Goal: Complete application form

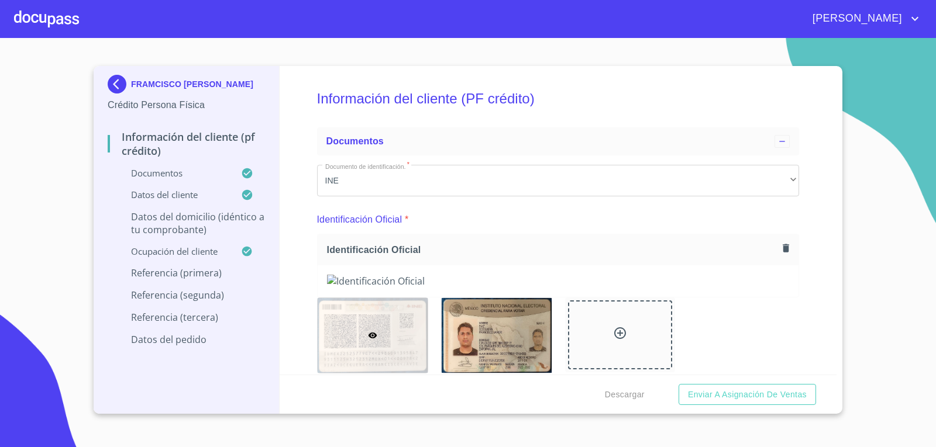
scroll to position [5764, 0]
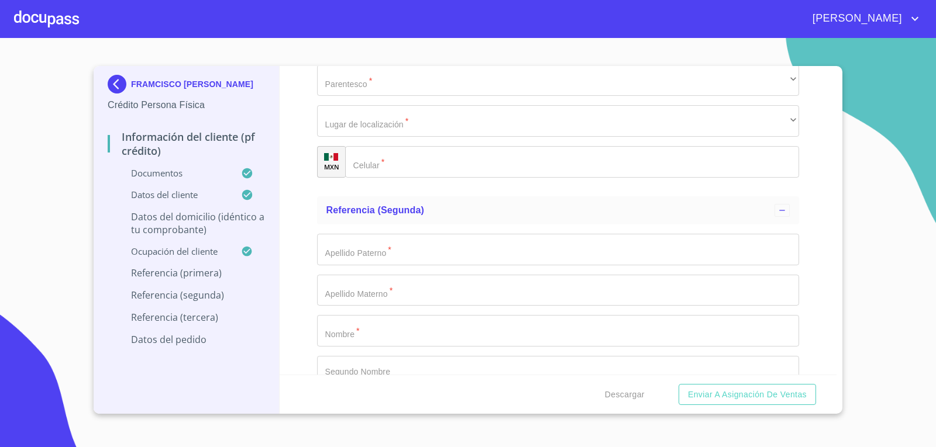
type input "d"
type input "DIAZ"
type input "P"
type input "OCEGUERA"
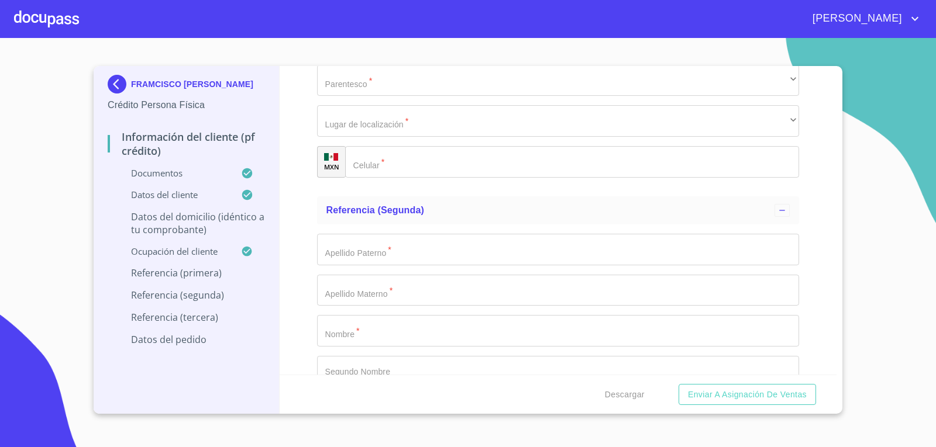
type input "[PERSON_NAME]"
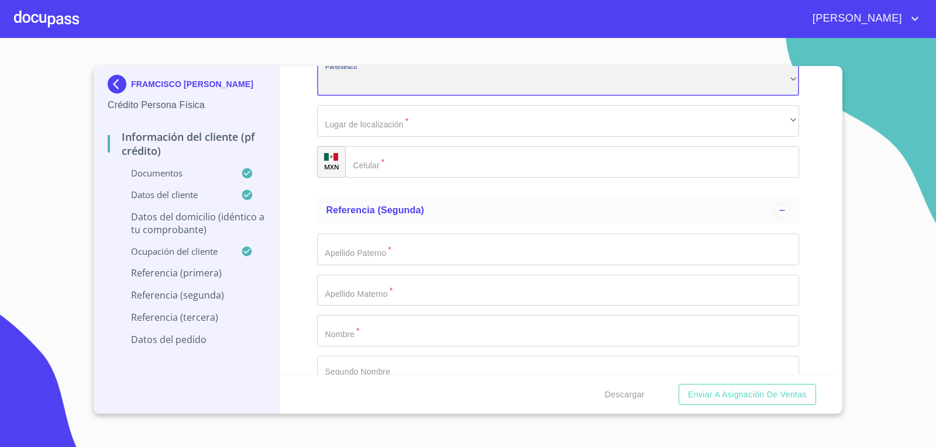
scroll to position [5772, 0]
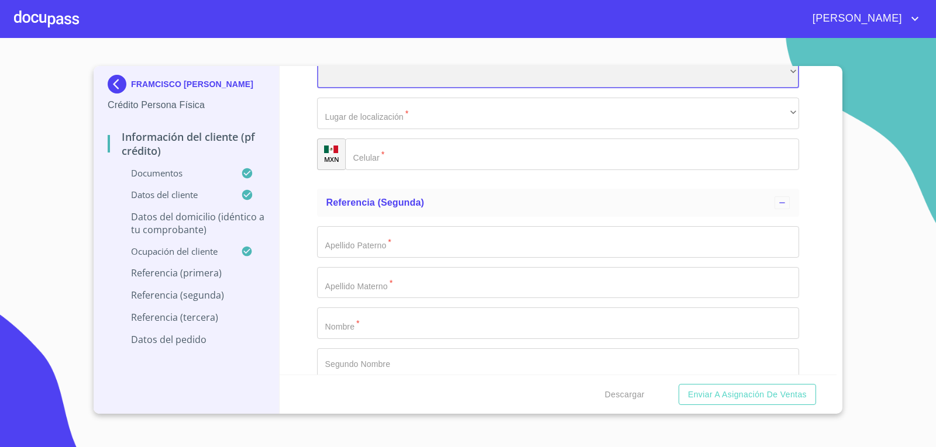
click at [740, 89] on div "​" at bounding box center [558, 73] width 482 height 32
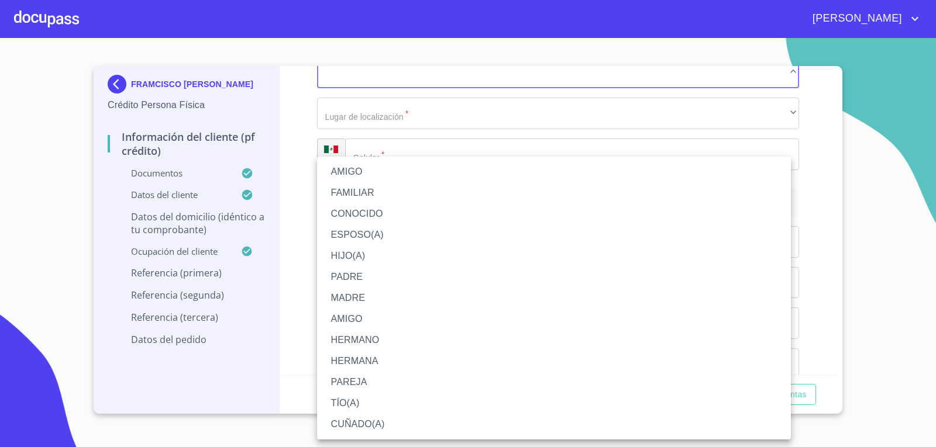
click at [423, 358] on li "HERMANA" at bounding box center [554, 361] width 474 height 21
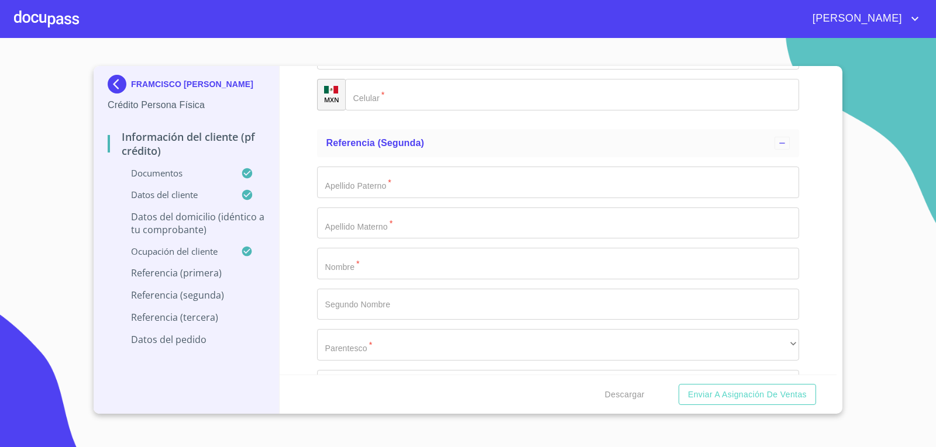
scroll to position [5889, 0]
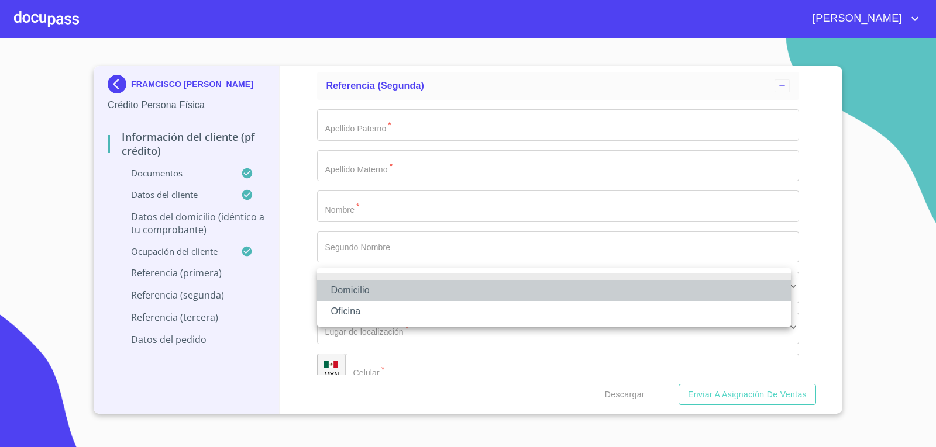
click at [392, 292] on li "Domicilio" at bounding box center [554, 290] width 474 height 21
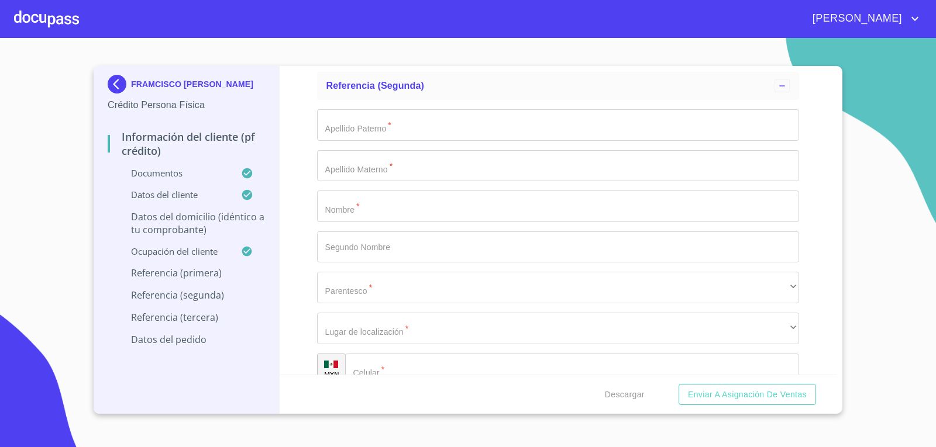
click at [405, 53] on input "Documento de identificación.   *" at bounding box center [586, 38] width 425 height 32
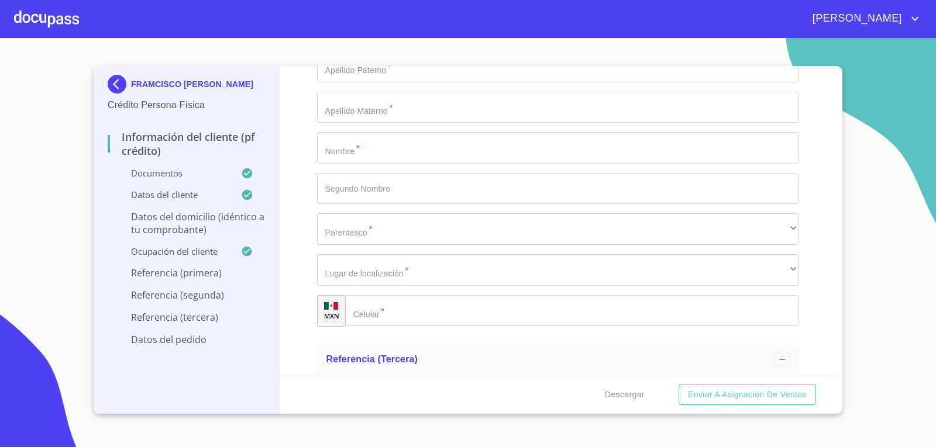
scroll to position [6064, 0]
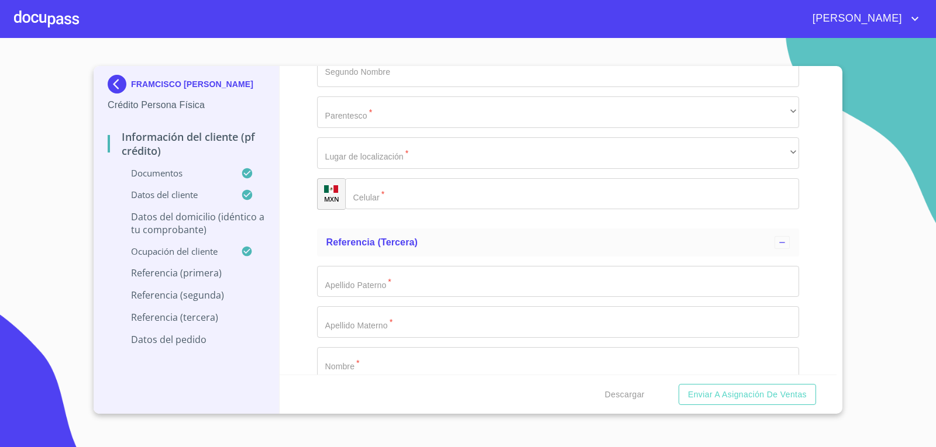
type input "[PHONE_NUMBER]"
type input "DIAZ"
type input "OCEGUERA"
type input "[PERSON_NAME]"
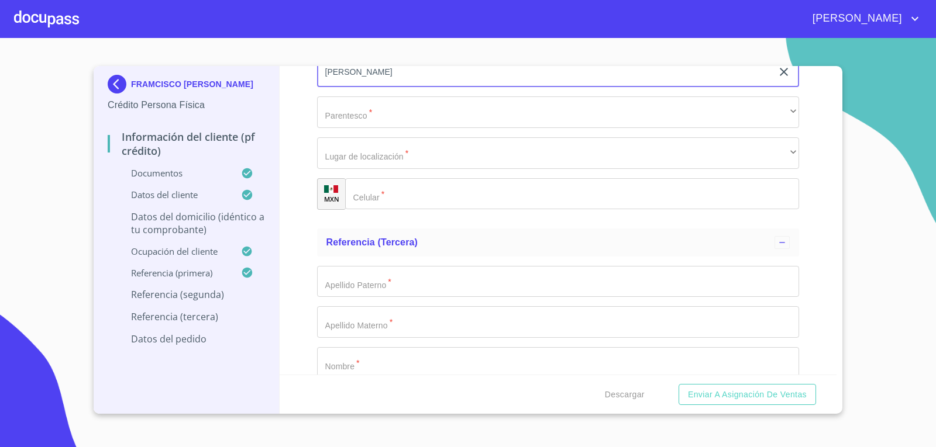
type input "[PERSON_NAME]"
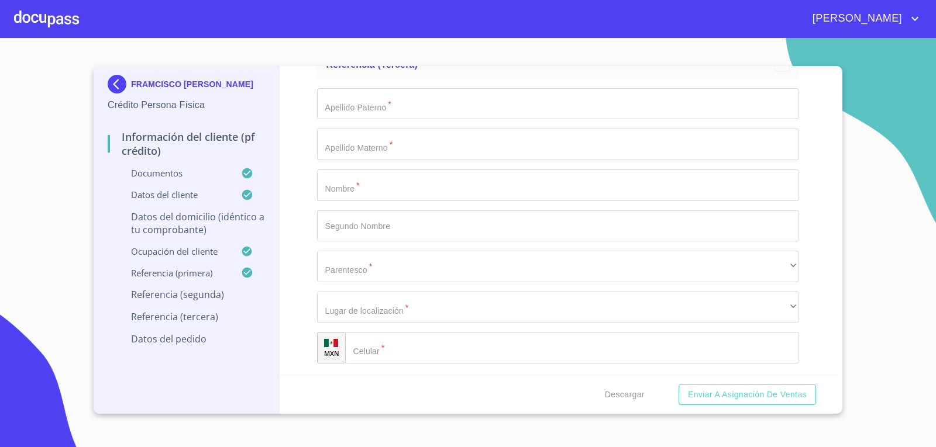
scroll to position [6300, 0]
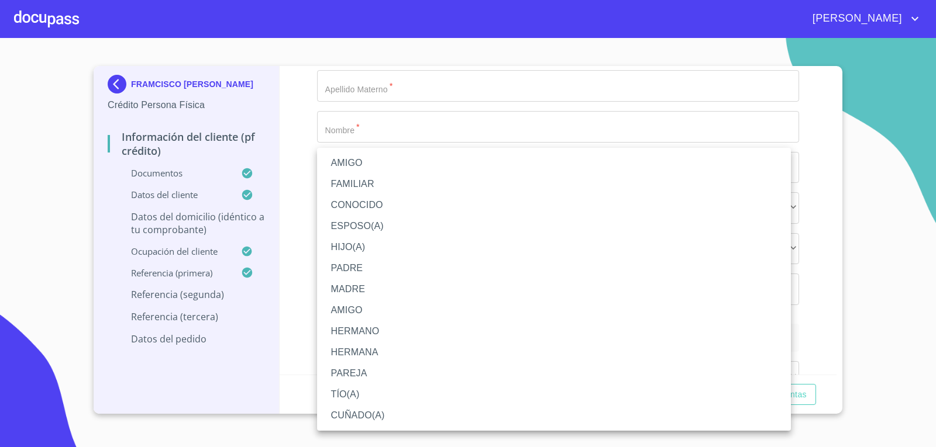
click at [375, 347] on li "HERMANA" at bounding box center [554, 352] width 474 height 21
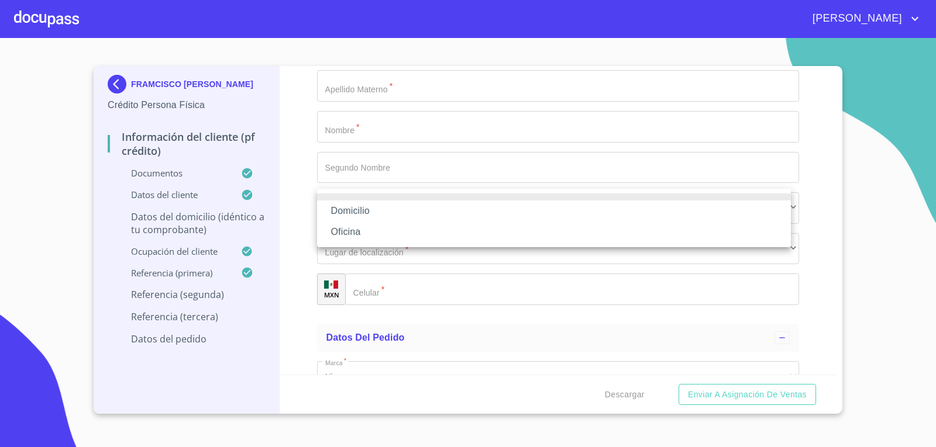
click at [375, 215] on li "Domicilio" at bounding box center [554, 211] width 474 height 21
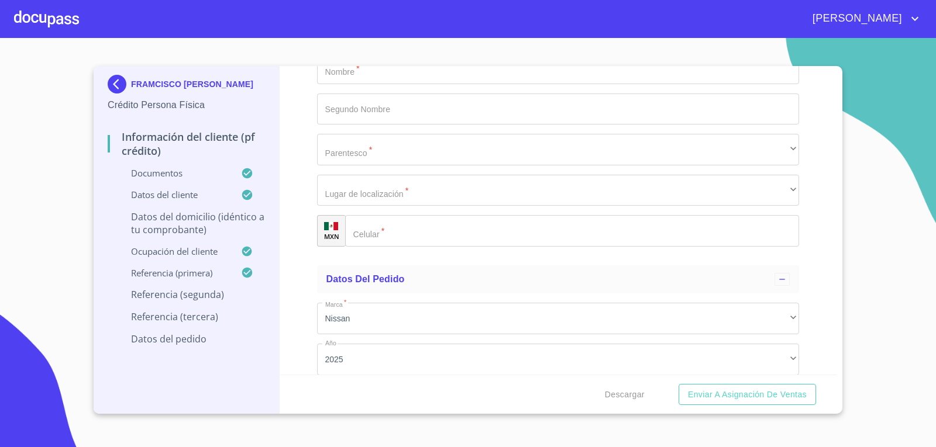
type input "[PHONE_NUMBER]"
type input "R"
type input "TORREZ"
type input "[PERSON_NAME]"
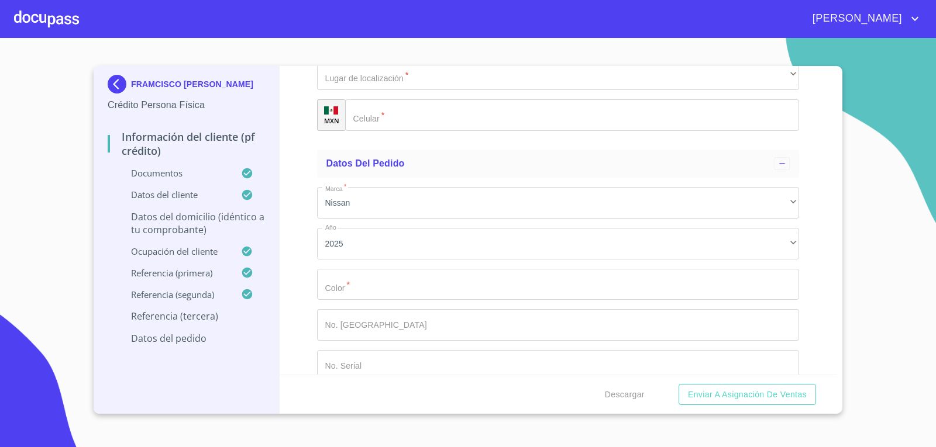
scroll to position [6476, 0]
type input "SALVADOR"
click at [410, 49] on div "​" at bounding box center [558, 33] width 482 height 32
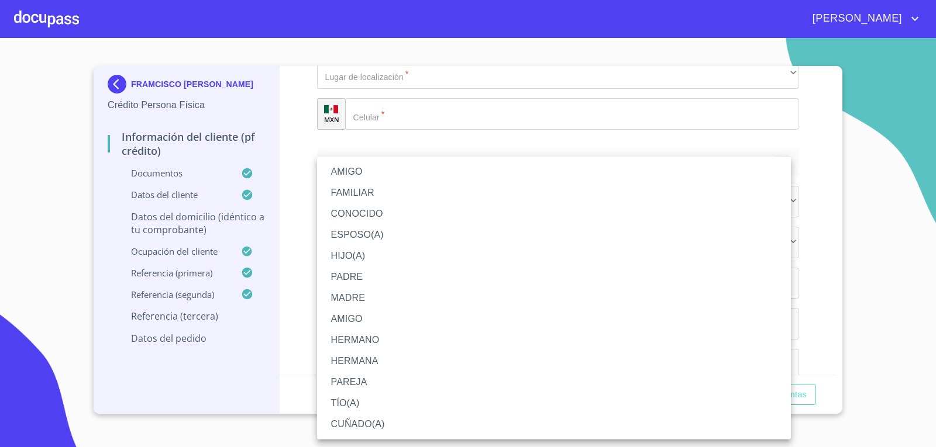
click at [378, 174] on li "AMIGO" at bounding box center [554, 171] width 474 height 21
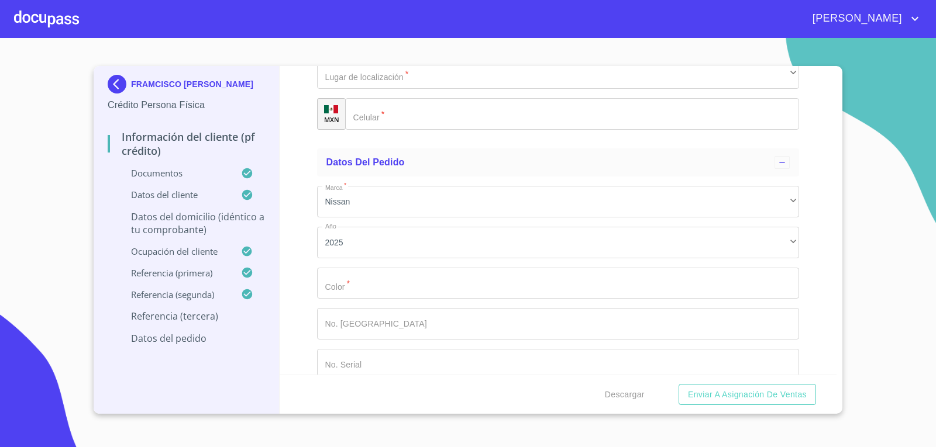
scroll to position [6534, 0]
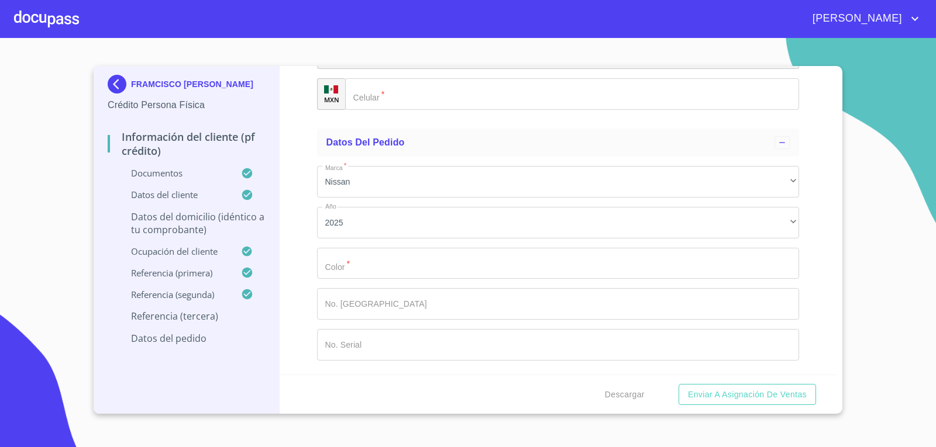
click at [393, 70] on div "​" at bounding box center [558, 54] width 482 height 32
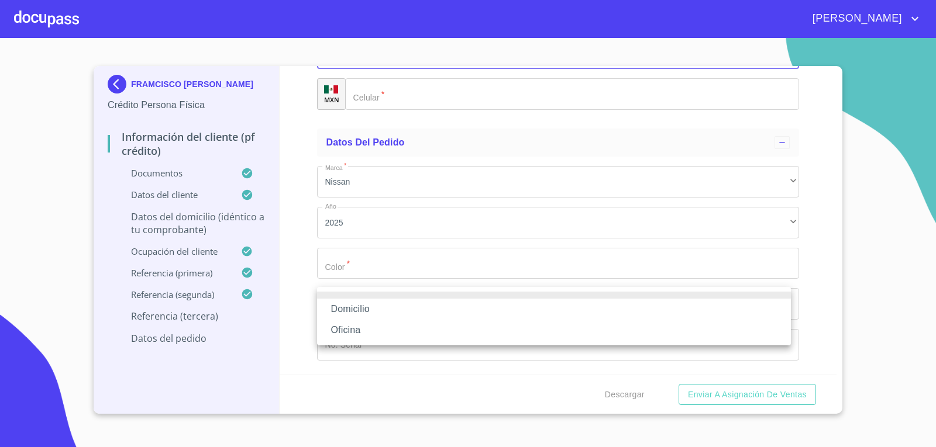
click at [393, 311] on li "Domicilio" at bounding box center [554, 309] width 474 height 21
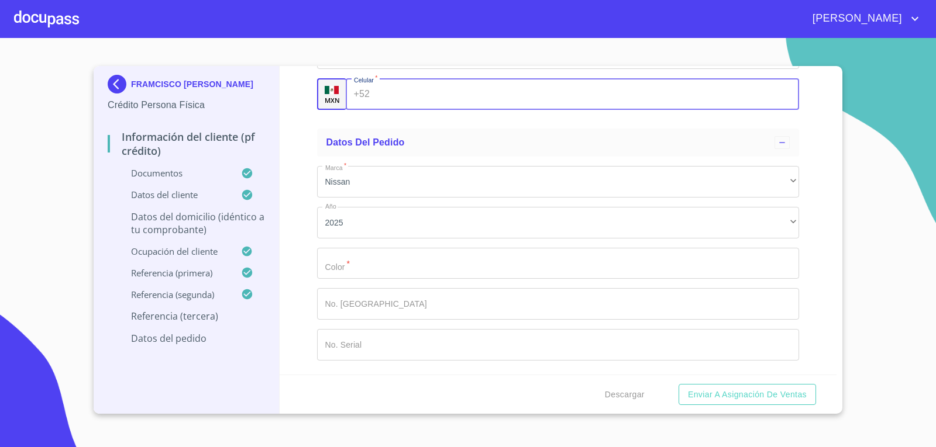
click at [410, 110] on input "Documento de identificación.   *" at bounding box center [586, 94] width 425 height 32
type input "[PHONE_NUMBER]"
click at [395, 262] on input "Documento de identificación.   *" at bounding box center [558, 264] width 482 height 32
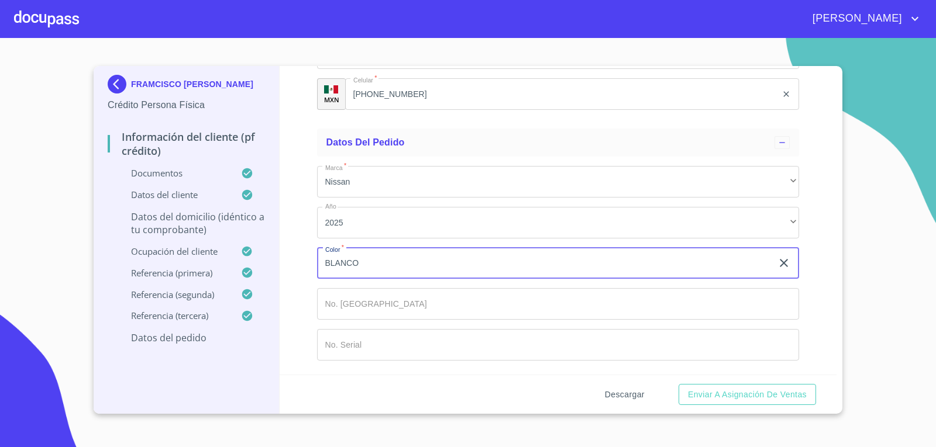
type input "BLANCO"
click at [632, 395] on span "Descargar" at bounding box center [625, 395] width 40 height 15
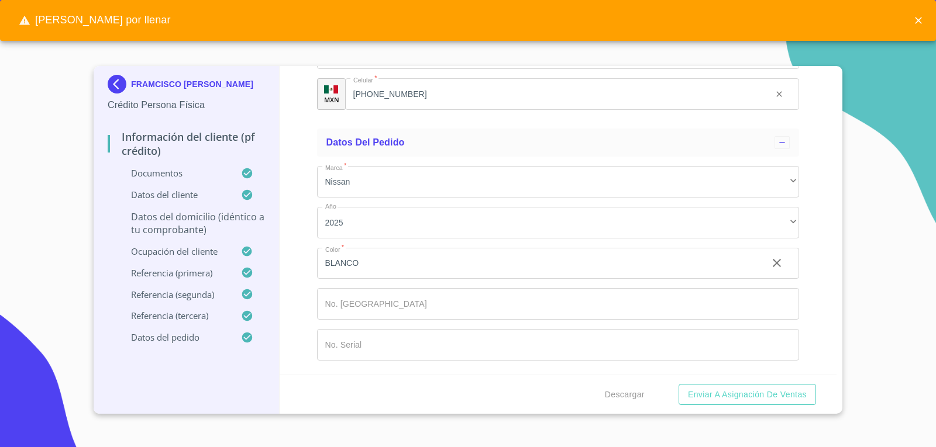
click at [368, 351] on input "Documento de identificación.   *" at bounding box center [558, 345] width 482 height 32
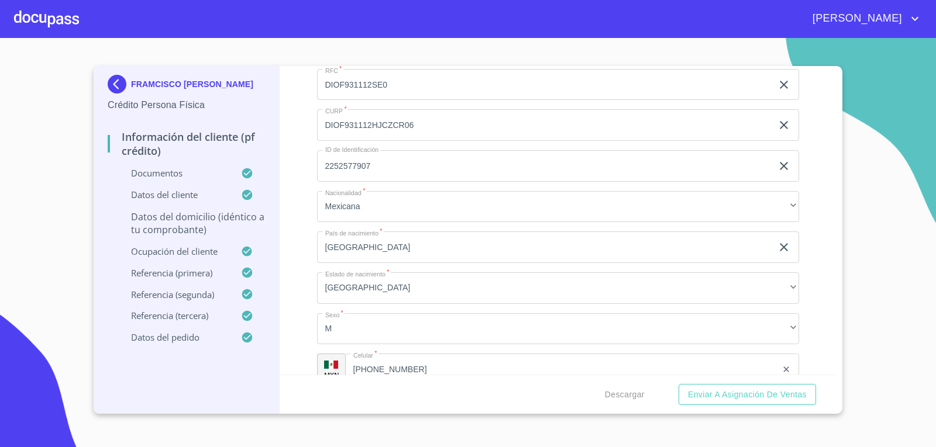
scroll to position [3506, 0]
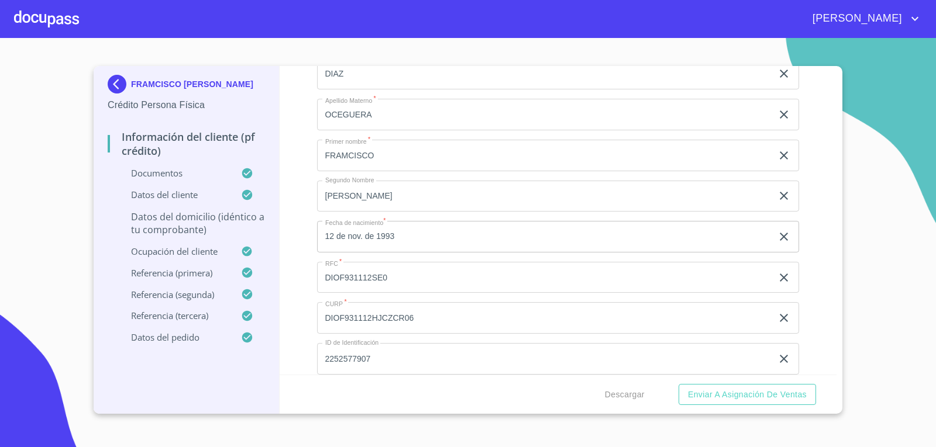
click at [177, 220] on p "Datos del domicilio (idéntico a tu comprobante)" at bounding box center [186, 224] width 157 height 26
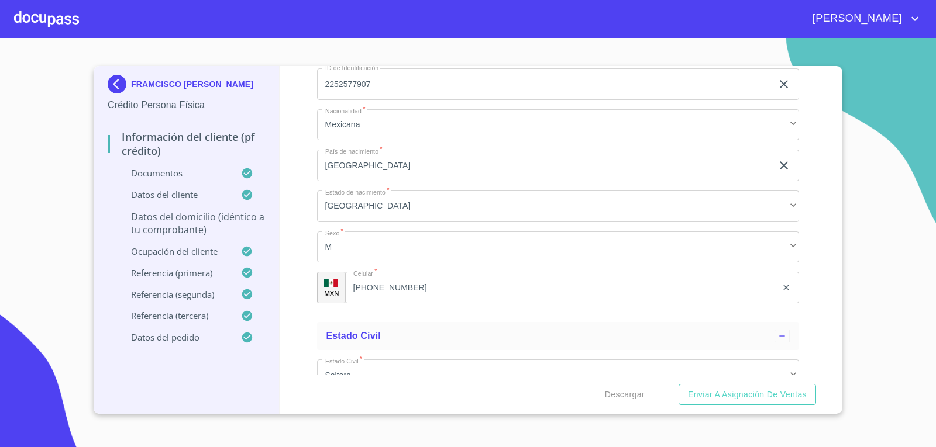
scroll to position [3798, 0]
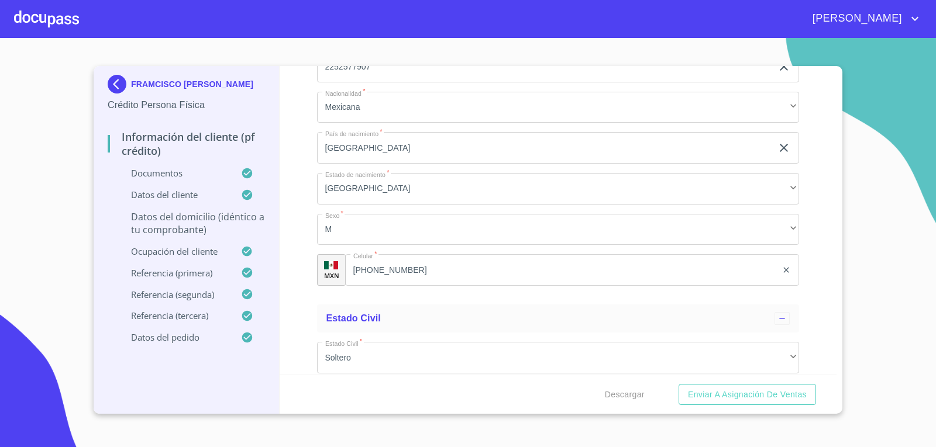
click at [219, 213] on p "Datos del domicilio (idéntico a tu comprobante)" at bounding box center [186, 224] width 157 height 26
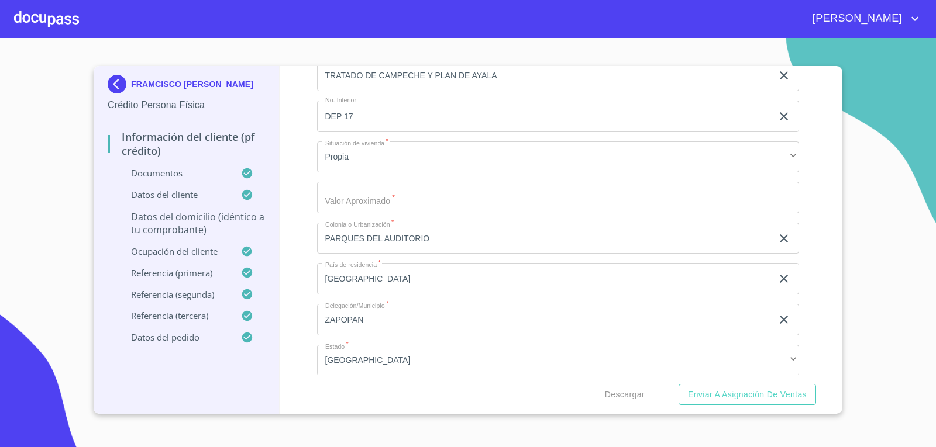
scroll to position [297, 0]
click at [409, 193] on input "Domicilio completo (Calle, Av. o Vía)   *" at bounding box center [558, 200] width 482 height 32
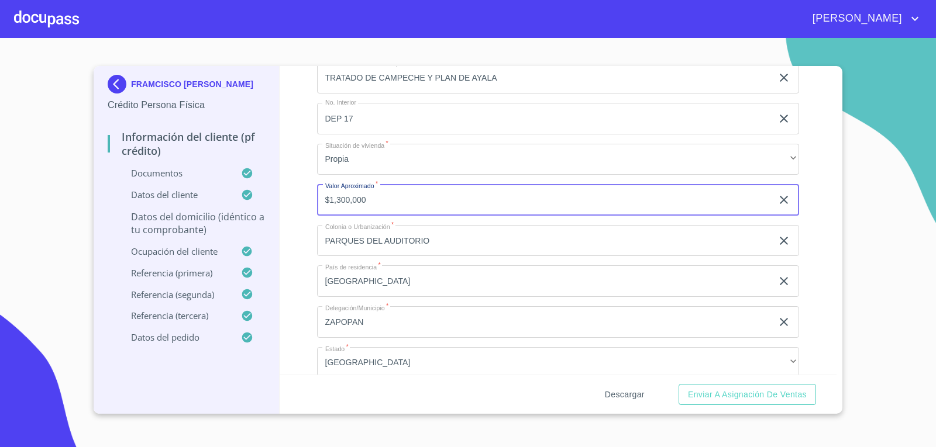
type input "$1,300,000"
click at [624, 400] on span "Descargar" at bounding box center [625, 395] width 40 height 15
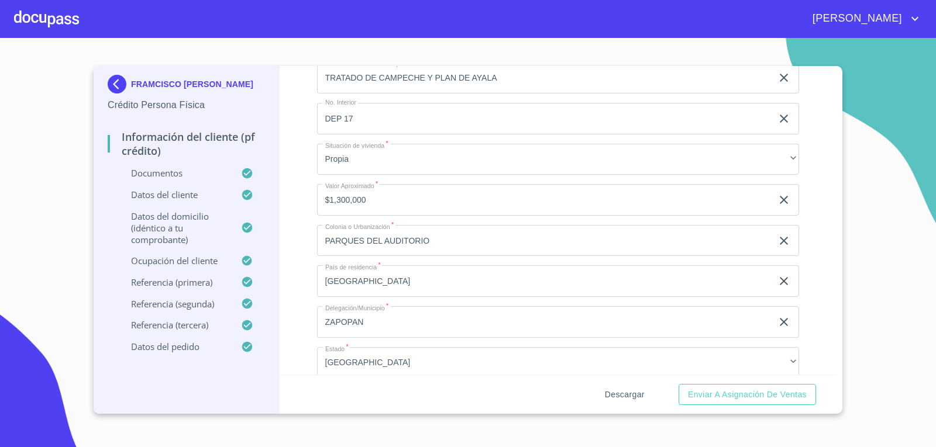
click at [629, 397] on span "Descargar" at bounding box center [625, 395] width 40 height 15
click at [728, 398] on span "Enviar a Asignación de Ventas" at bounding box center [747, 395] width 119 height 15
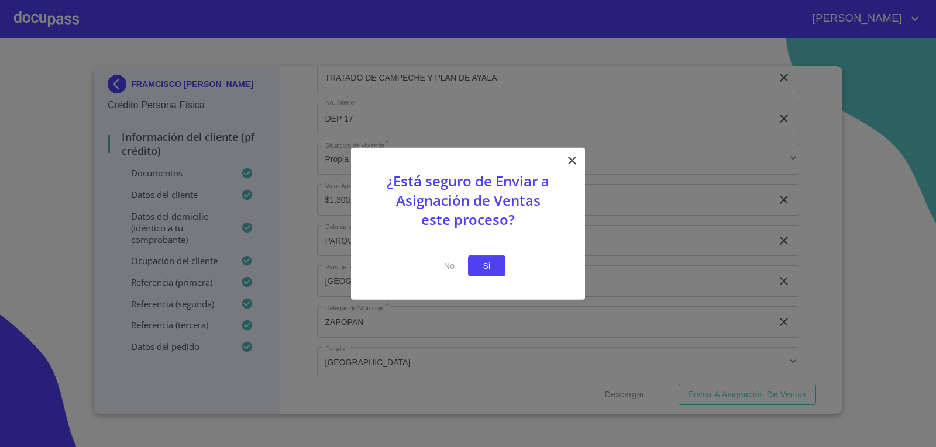
click at [489, 262] on span "Si" at bounding box center [486, 265] width 19 height 15
click at [478, 261] on span "Si" at bounding box center [486, 265] width 19 height 15
